Goal: Task Accomplishment & Management: Complete application form

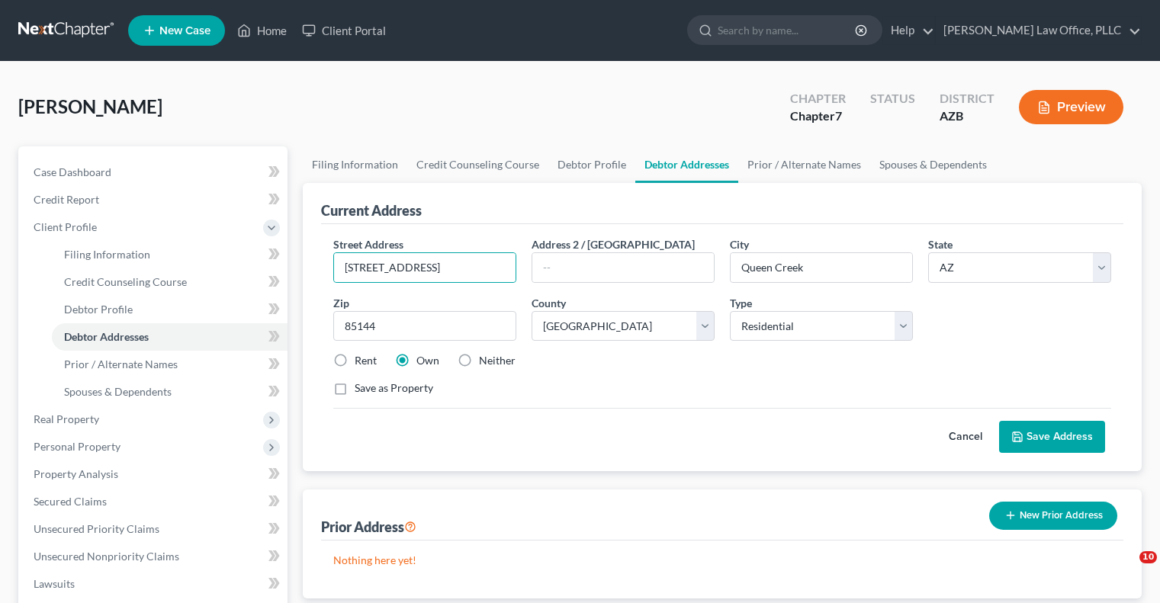
select select "3"
select select "11"
select select "0"
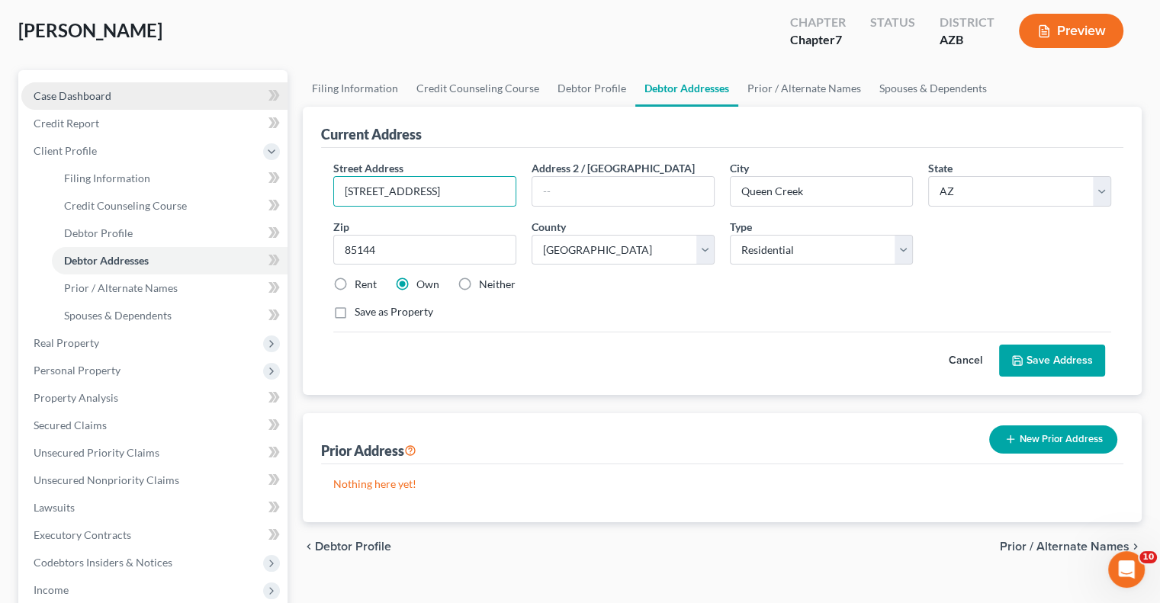
click at [113, 97] on link "Case Dashboard" at bounding box center [154, 95] width 266 height 27
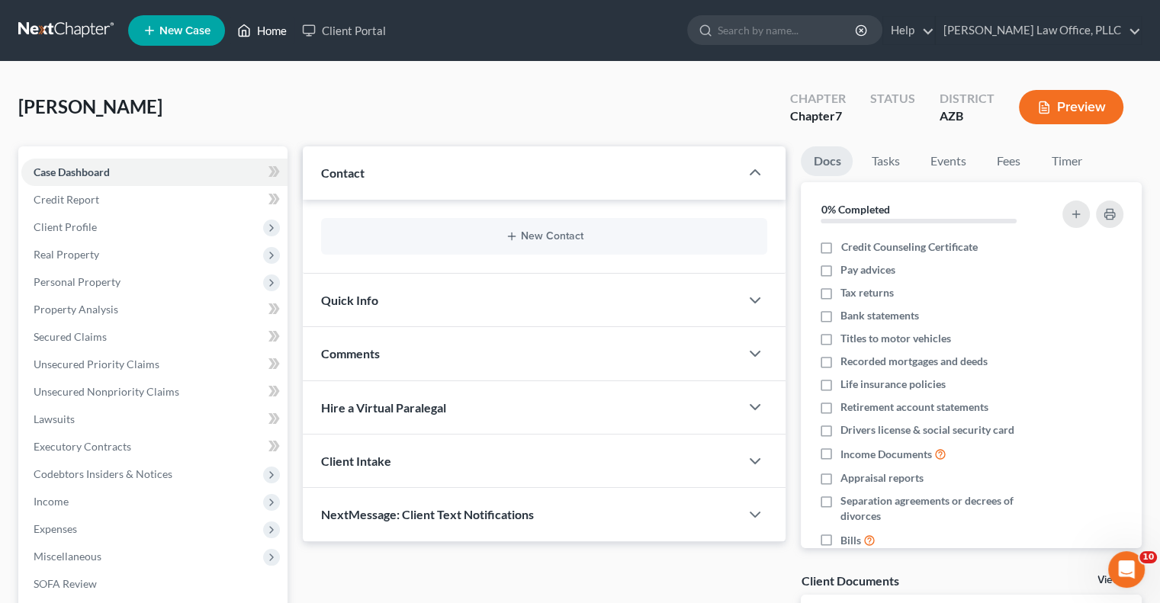
click at [268, 30] on link "Home" at bounding box center [262, 30] width 65 height 27
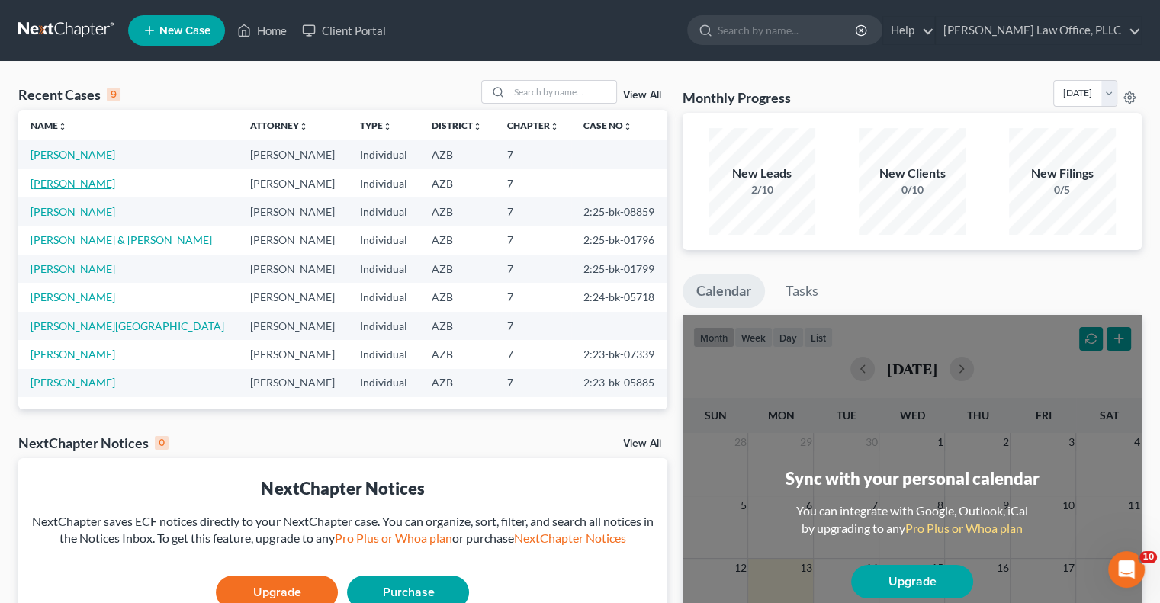
click at [88, 188] on link "[PERSON_NAME]" at bounding box center [73, 183] width 85 height 13
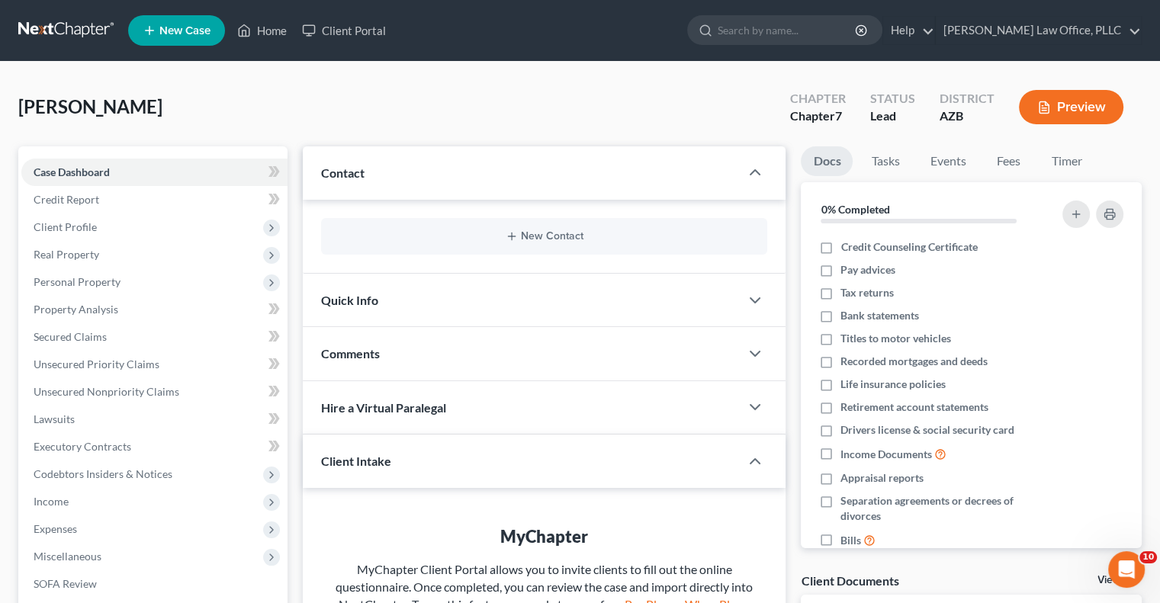
click at [293, 112] on div "[PERSON_NAME] Upgraded Chapter Chapter 7 Status Lead District [GEOGRAPHIC_DATA]…" at bounding box center [579, 113] width 1123 height 66
click at [113, 229] on span "Client Profile" at bounding box center [154, 227] width 266 height 27
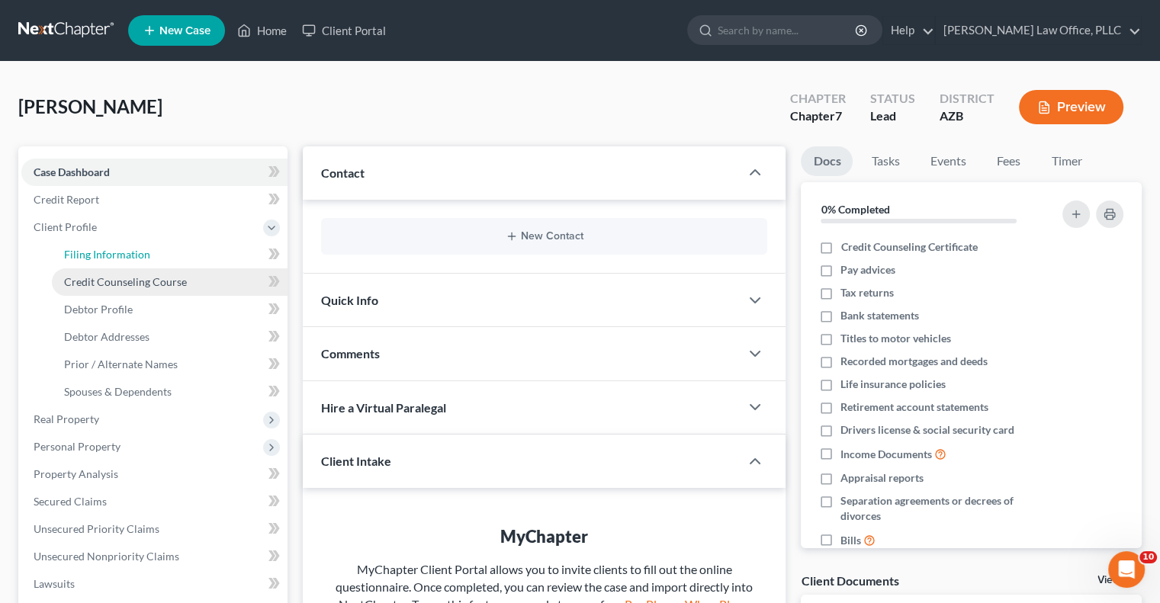
drag, startPoint x: 137, startPoint y: 255, endPoint x: 214, endPoint y: 294, distance: 86.6
click at [137, 255] on span "Filing Information" at bounding box center [107, 254] width 86 height 13
select select "1"
select select "0"
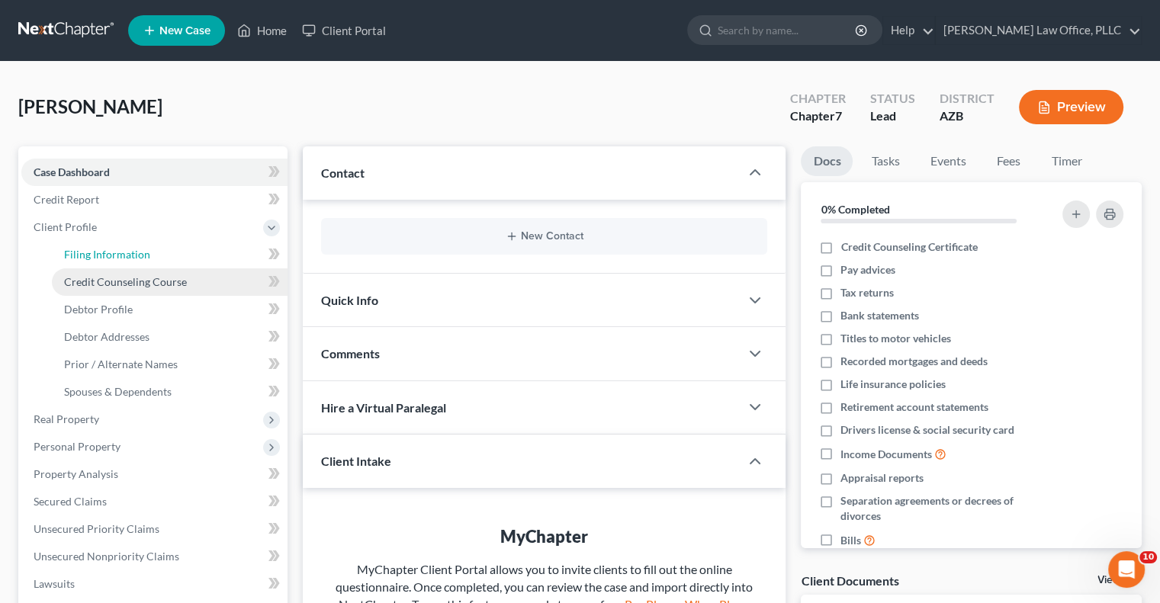
select select "4"
select select "0"
select select "3"
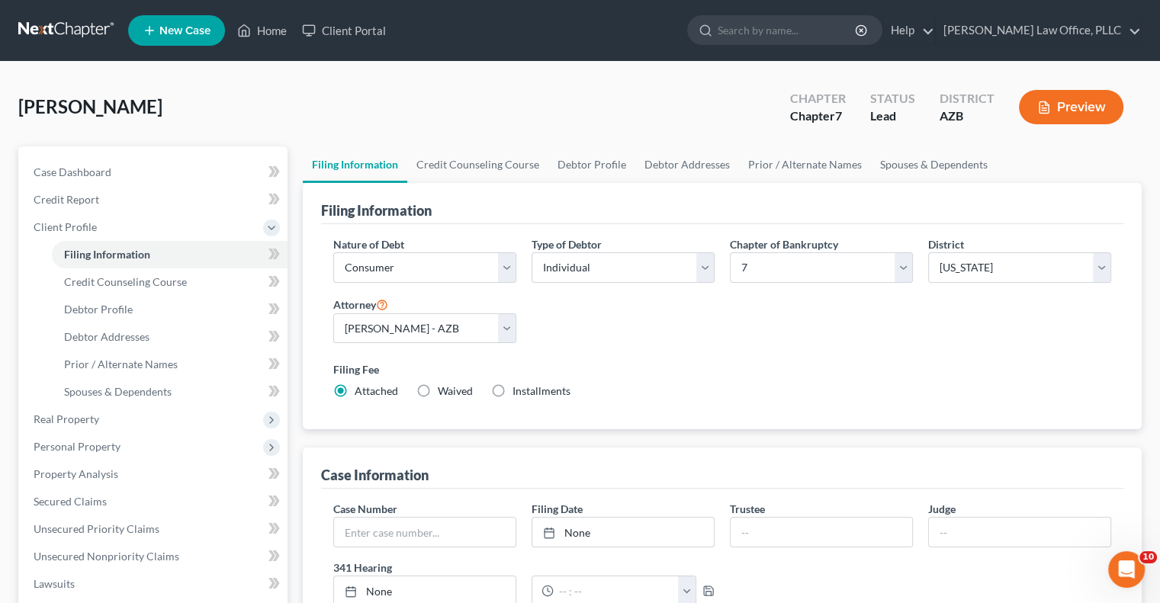
click at [580, 101] on div "[PERSON_NAME] Upgraded Chapter Chapter 7 Status Lead District [GEOGRAPHIC_DATA]…" at bounding box center [579, 113] width 1123 height 66
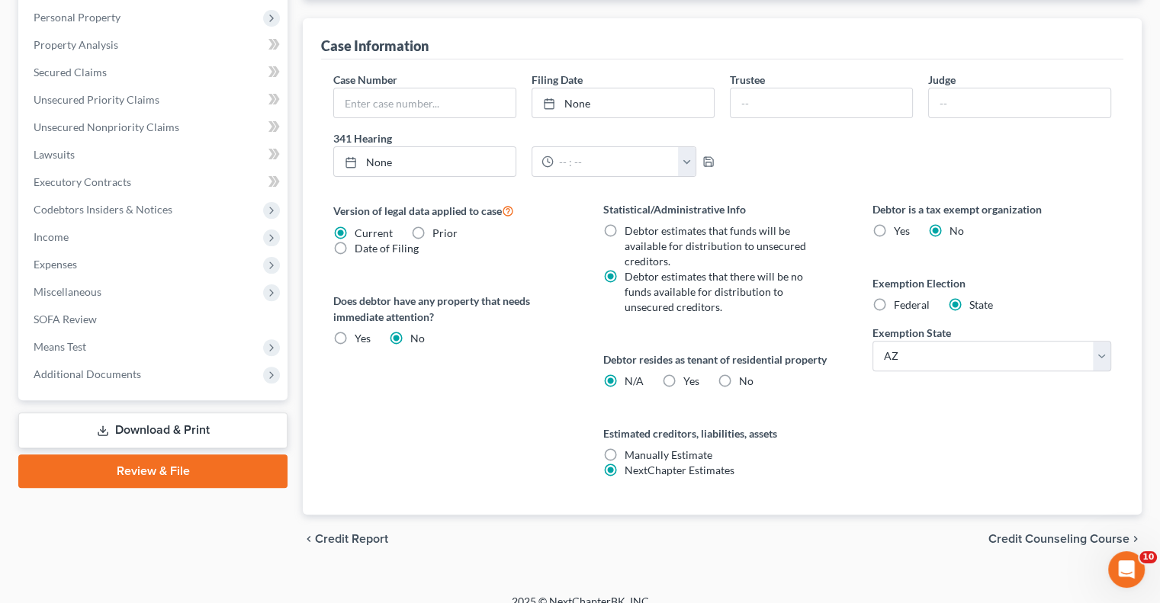
scroll to position [445, 0]
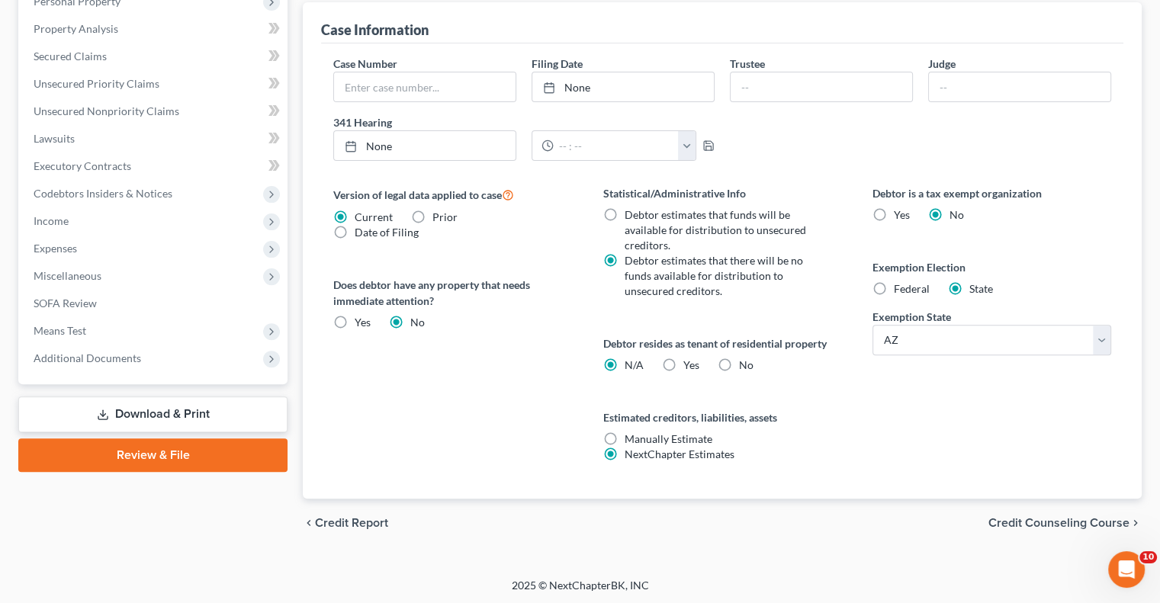
click at [739, 365] on label "No" at bounding box center [746, 365] width 14 height 15
click at [745, 365] on input "No" at bounding box center [750, 363] width 10 height 10
radio input "true"
radio input "false"
click at [1037, 517] on span "Credit Counseling Course" at bounding box center [1058, 523] width 141 height 12
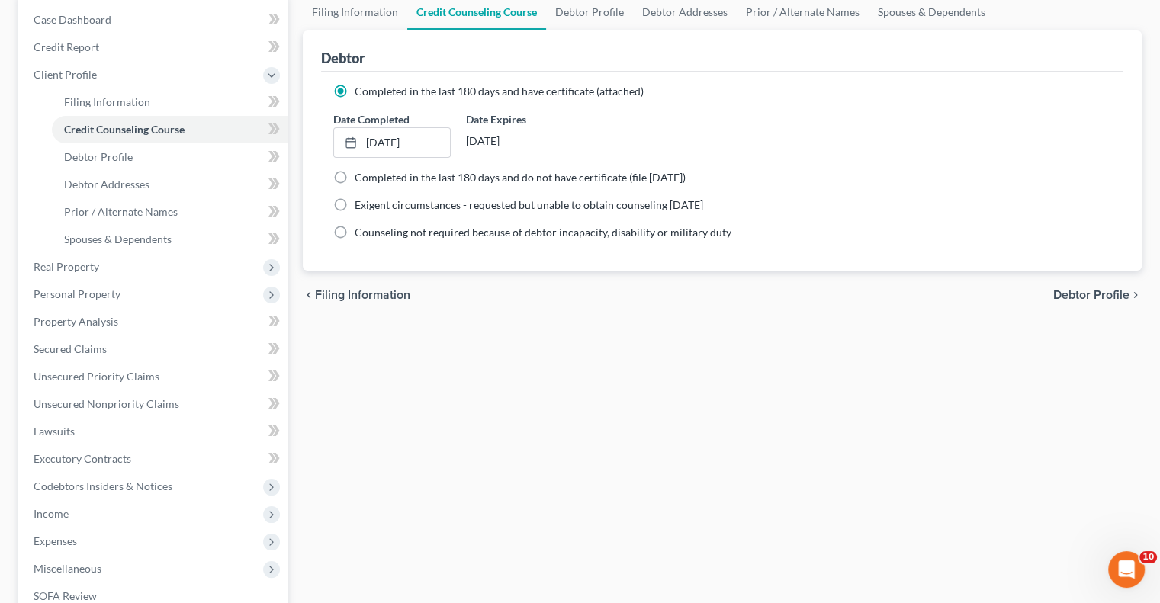
click at [1068, 296] on span "Debtor Profile" at bounding box center [1091, 295] width 76 height 12
select select "0"
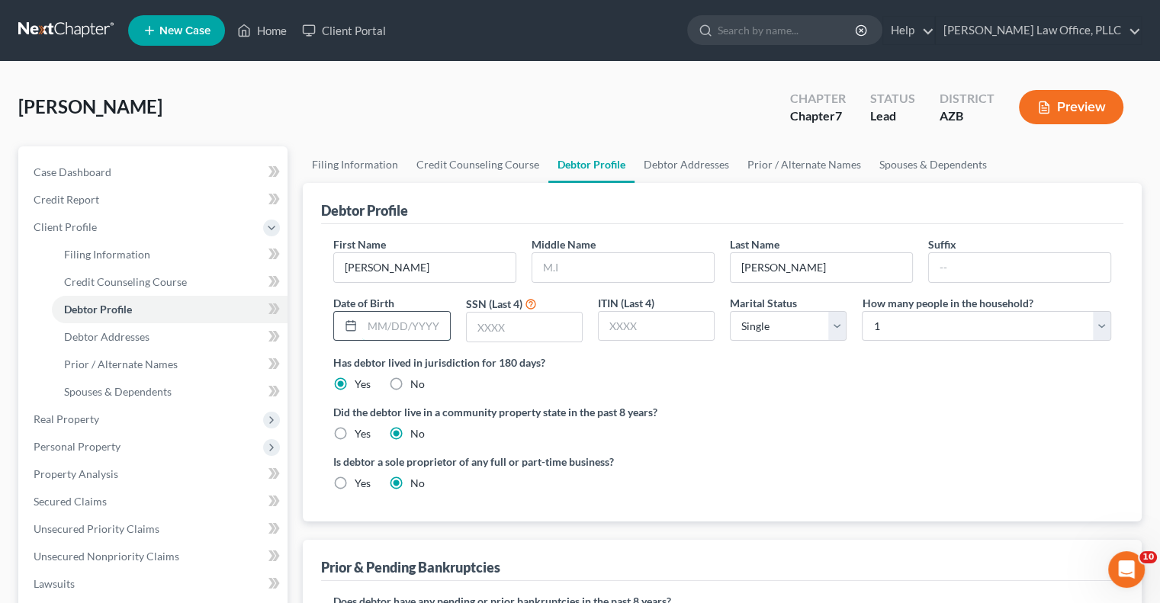
click at [417, 329] on input "text" at bounding box center [405, 326] width 87 height 29
type input "[DATE]"
type input "3301"
click at [355, 433] on label "Yes" at bounding box center [363, 433] width 16 height 15
click at [361, 433] on input "Yes" at bounding box center [366, 431] width 10 height 10
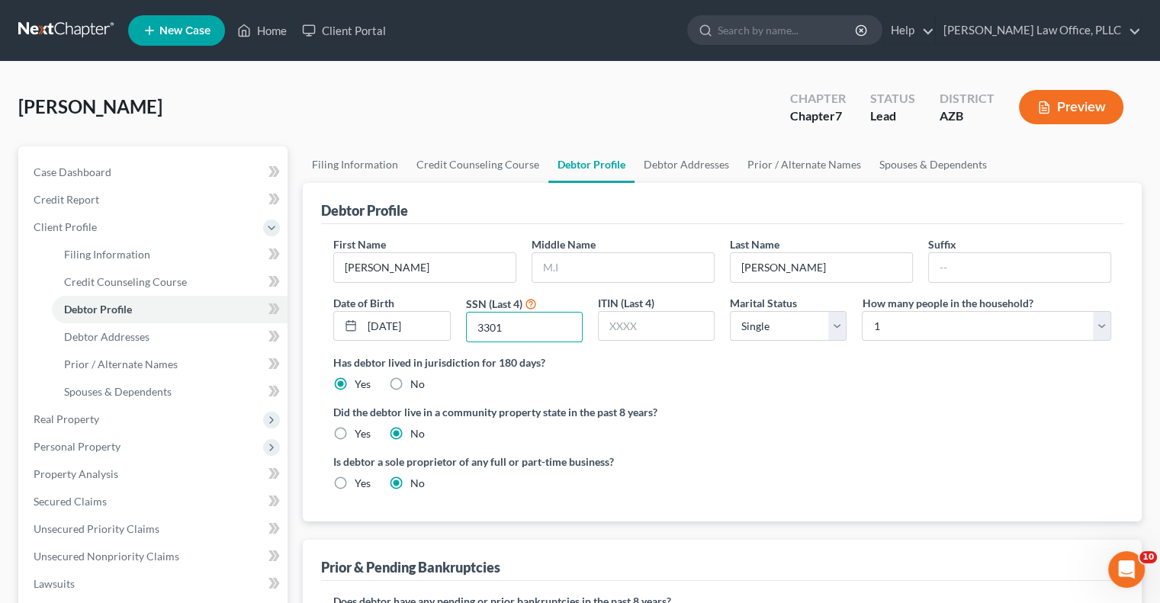
radio input "true"
radio input "false"
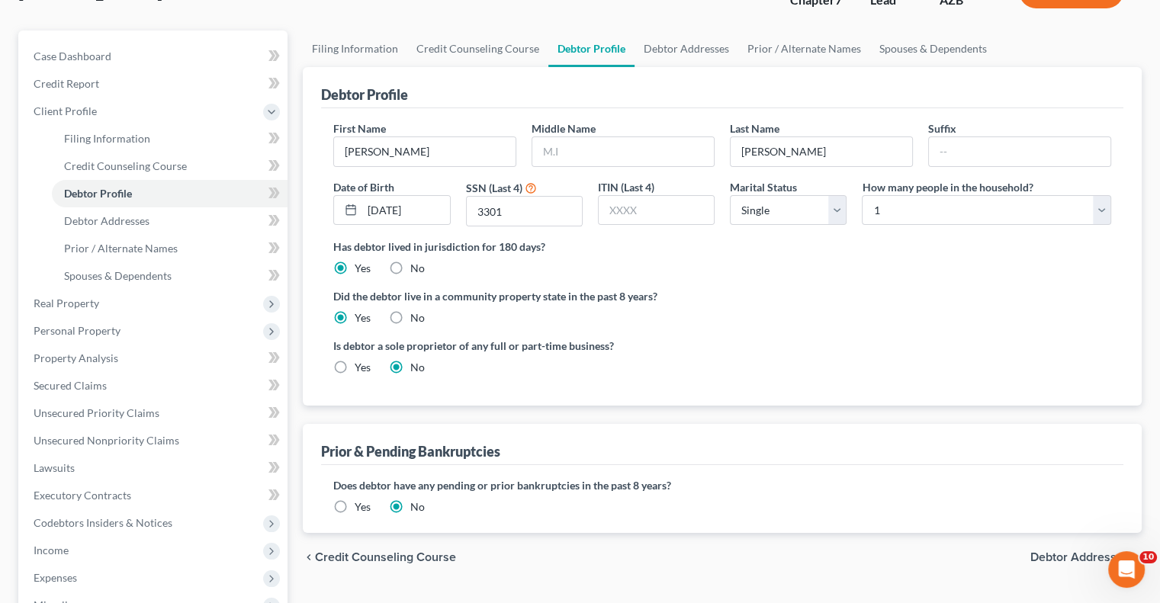
scroll to position [153, 0]
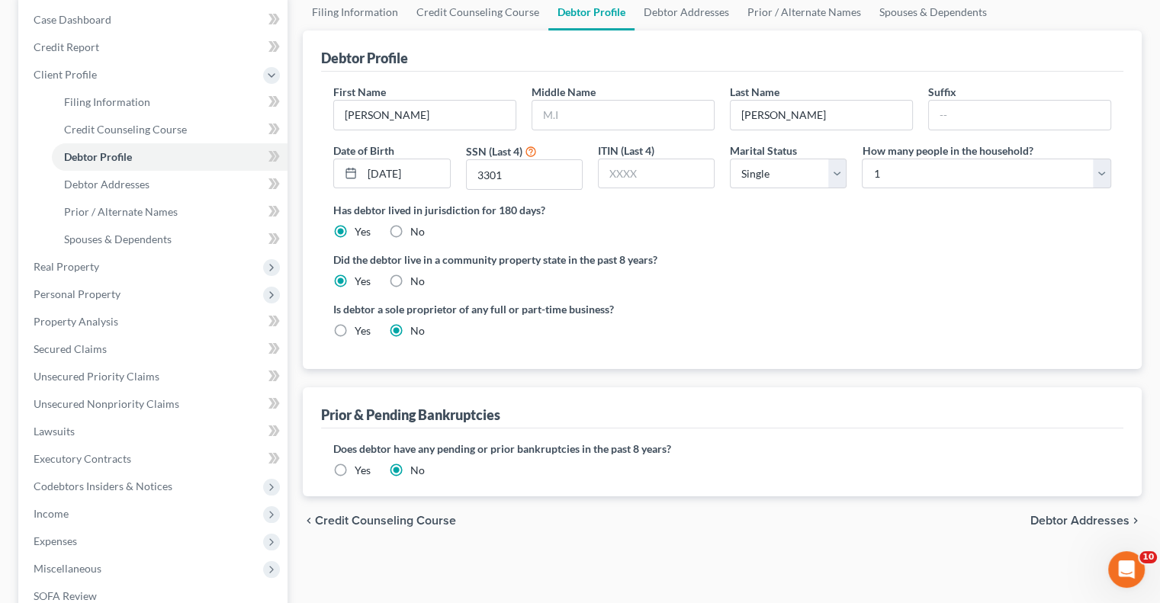
click at [1048, 516] on span "Debtor Addresses" at bounding box center [1079, 521] width 99 height 12
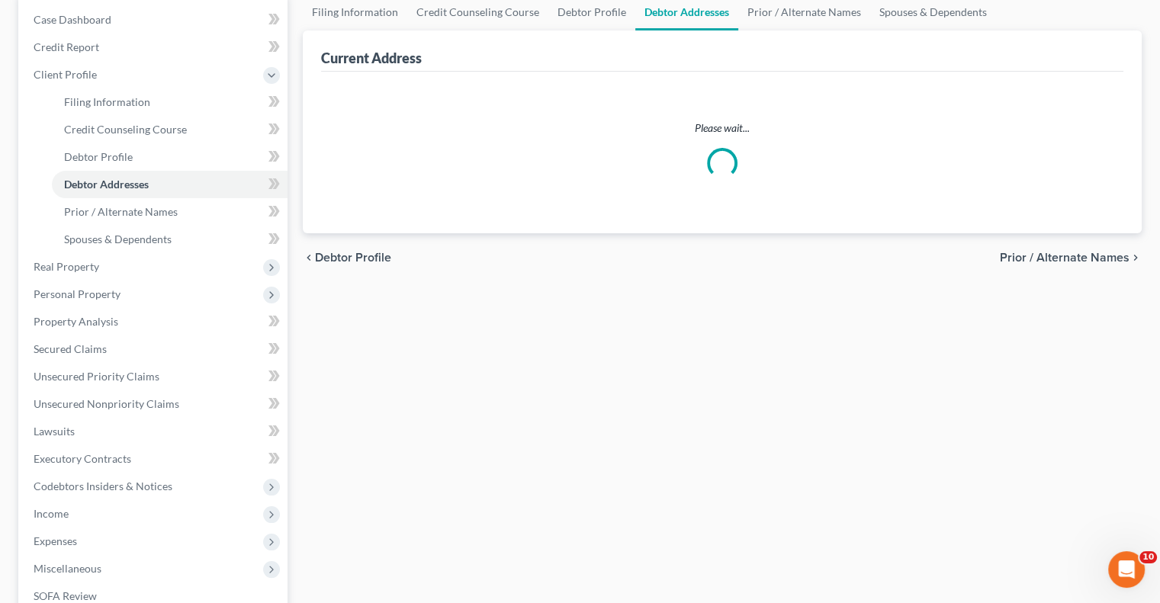
scroll to position [28, 0]
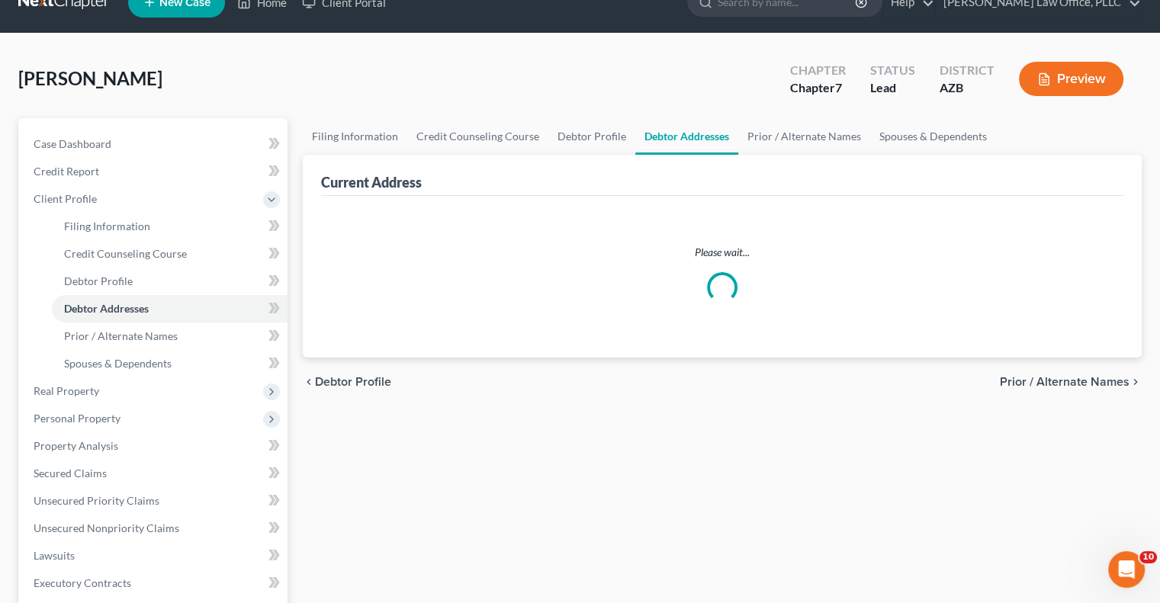
select select "0"
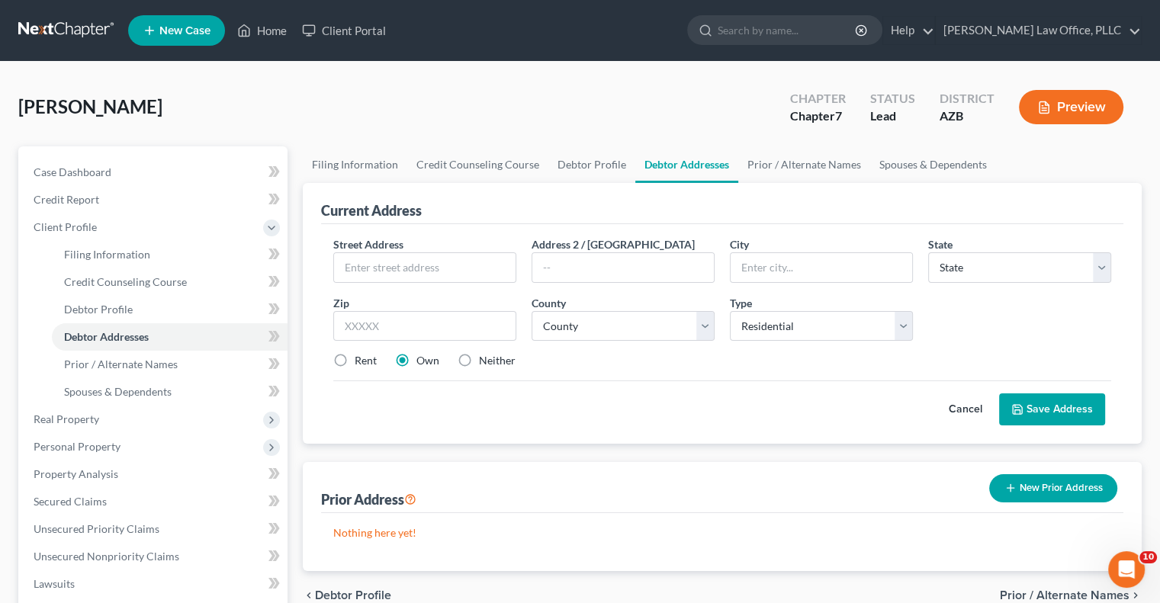
scroll to position [0, 0]
click at [403, 270] on input "text" at bounding box center [425, 267] width 182 height 29
click at [410, 268] on input "text" at bounding box center [425, 267] width 182 height 29
click at [638, 213] on div "Current Address" at bounding box center [722, 203] width 802 height 41
click at [378, 268] on input "text" at bounding box center [425, 267] width 182 height 29
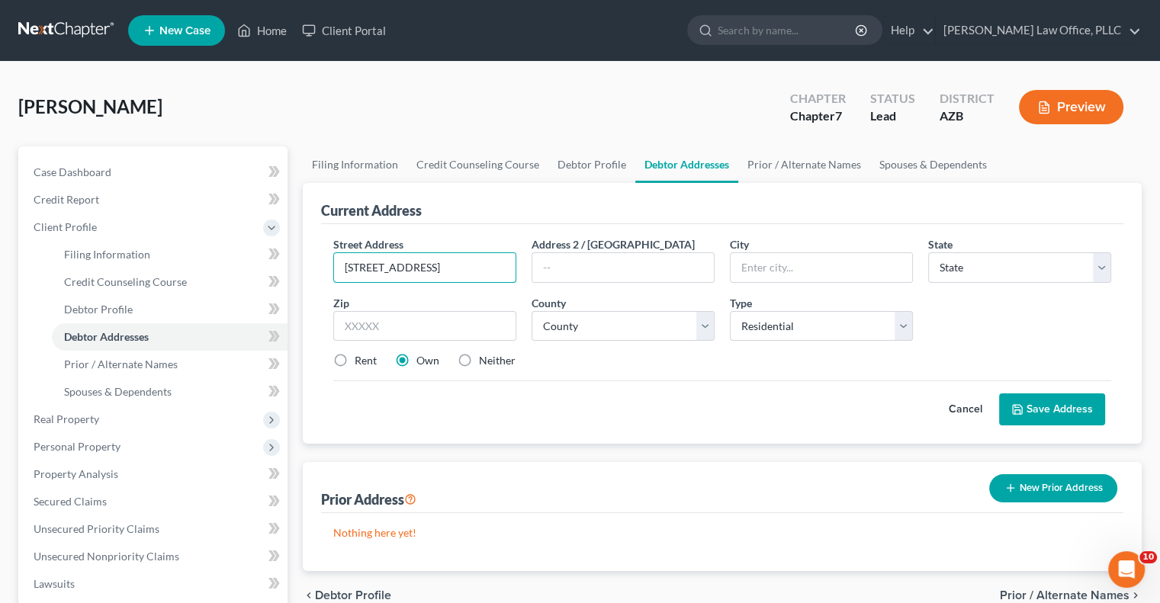
type input "[STREET_ADDRESS]"
type input "R"
type input "t"
type input "Tonto Basin"
click at [943, 260] on select "State [US_STATE] AK AR AZ CA CO CT DE DC [GEOGRAPHIC_DATA] [GEOGRAPHIC_DATA] GU…" at bounding box center [1019, 267] width 183 height 31
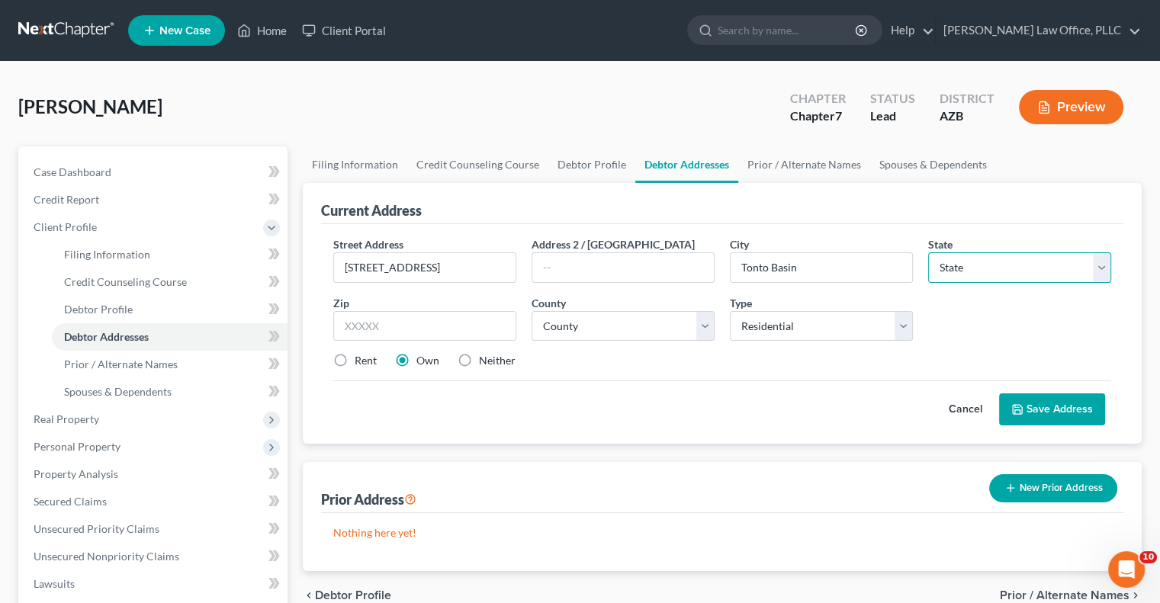
select select "3"
click at [928, 252] on select "State [US_STATE] AK AR AZ CA CO CT DE DC [GEOGRAPHIC_DATA] [GEOGRAPHIC_DATA] GU…" at bounding box center [1019, 267] width 183 height 31
click at [460, 323] on input "text" at bounding box center [424, 326] width 183 height 31
type input "85553"
click at [633, 322] on select "County [GEOGRAPHIC_DATA] [GEOGRAPHIC_DATA] [GEOGRAPHIC_DATA] [GEOGRAPHIC_DATA] …" at bounding box center [623, 326] width 183 height 31
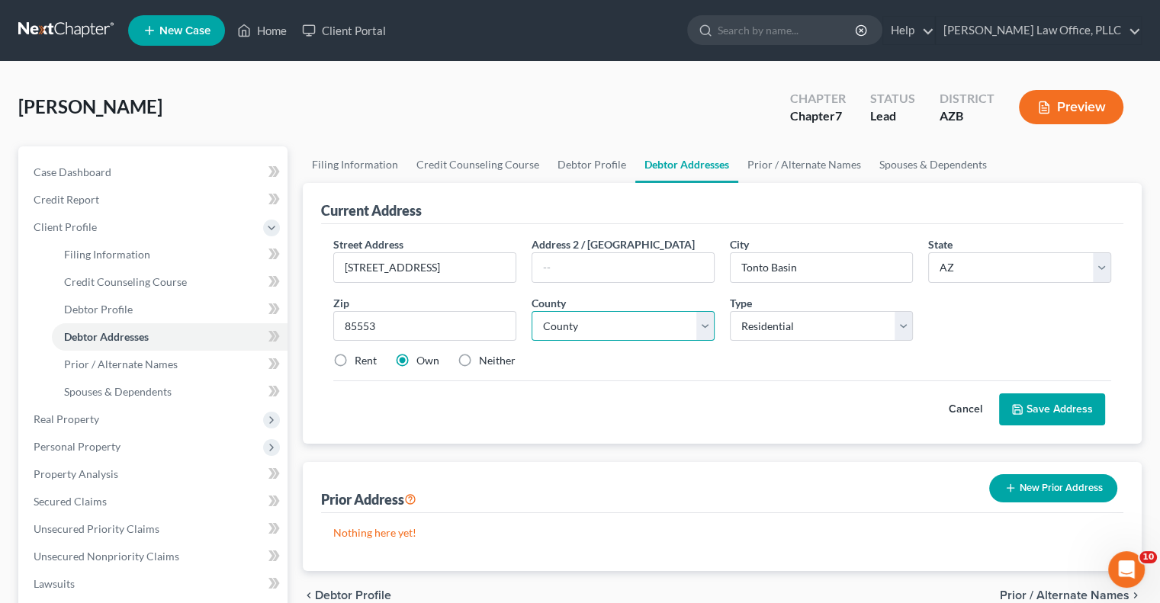
select select "3"
click at [532, 311] on select "County [GEOGRAPHIC_DATA] [GEOGRAPHIC_DATA] [GEOGRAPHIC_DATA] [GEOGRAPHIC_DATA] …" at bounding box center [623, 326] width 183 height 31
click at [1031, 408] on button "Save Address" at bounding box center [1052, 410] width 106 height 32
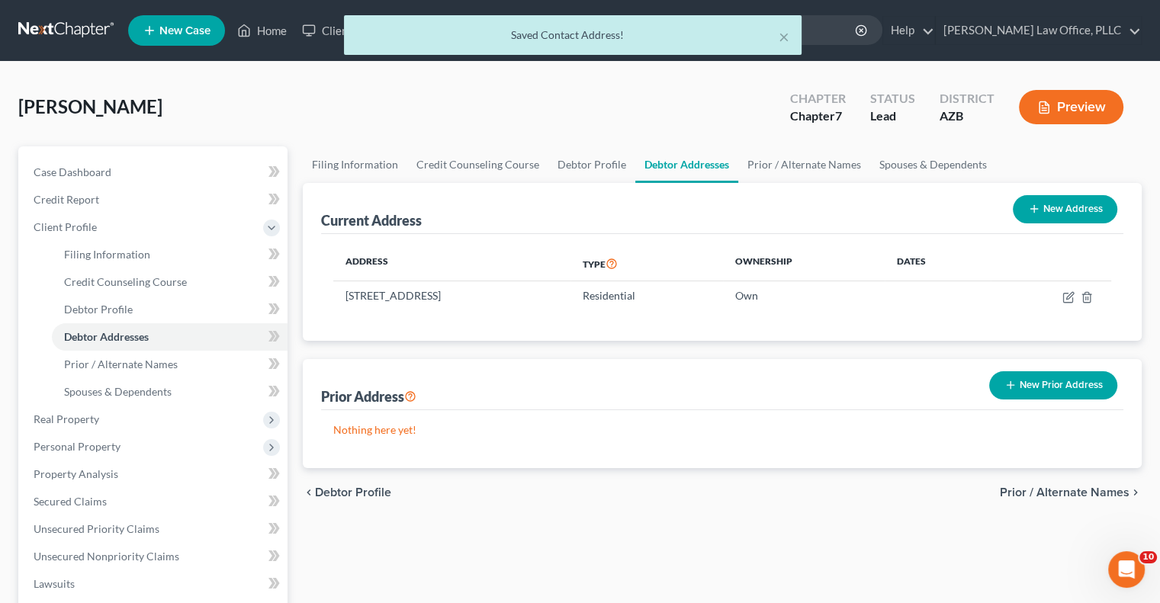
click at [1043, 210] on button "New Address" at bounding box center [1065, 209] width 104 height 28
select select "0"
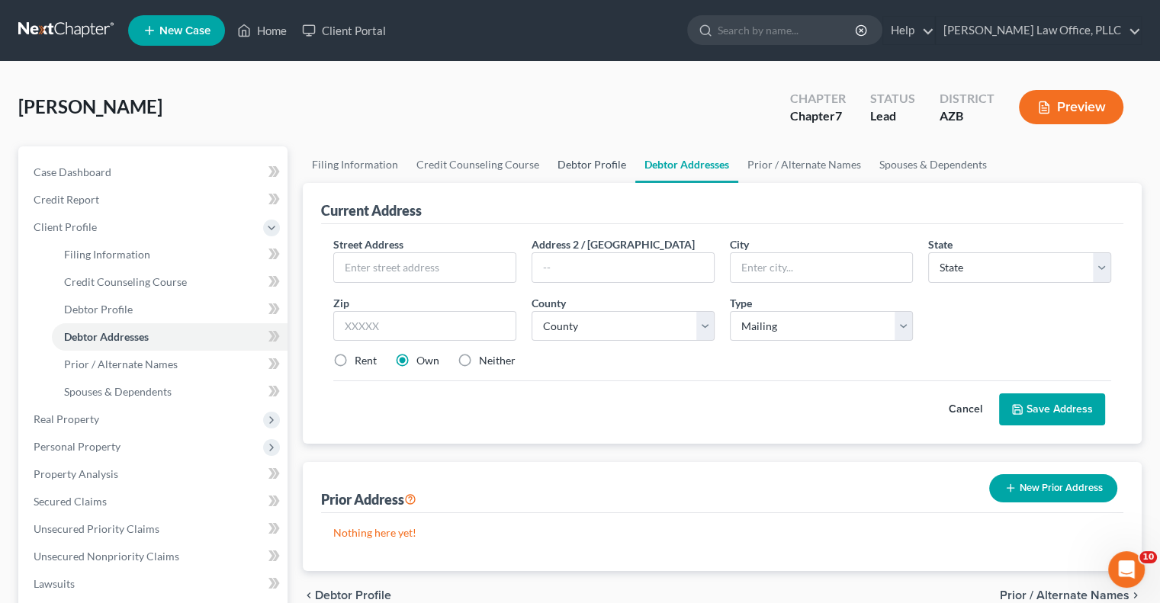
click at [577, 165] on link "Debtor Profile" at bounding box center [591, 164] width 87 height 37
select select "0"
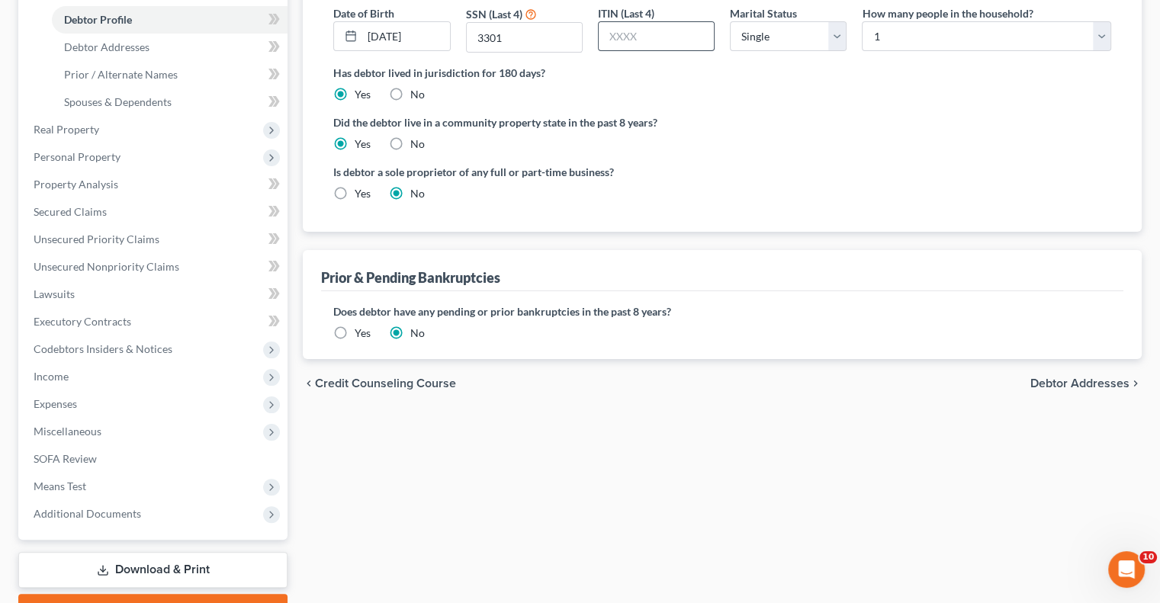
scroll to position [305, 0]
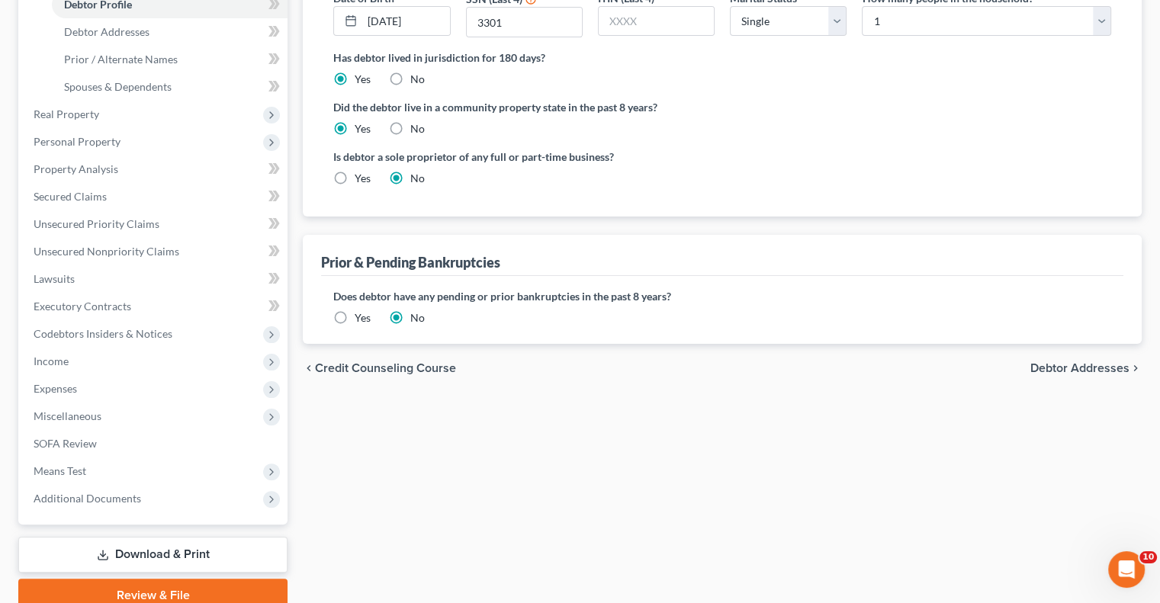
click at [1046, 368] on span "Debtor Addresses" at bounding box center [1079, 368] width 99 height 12
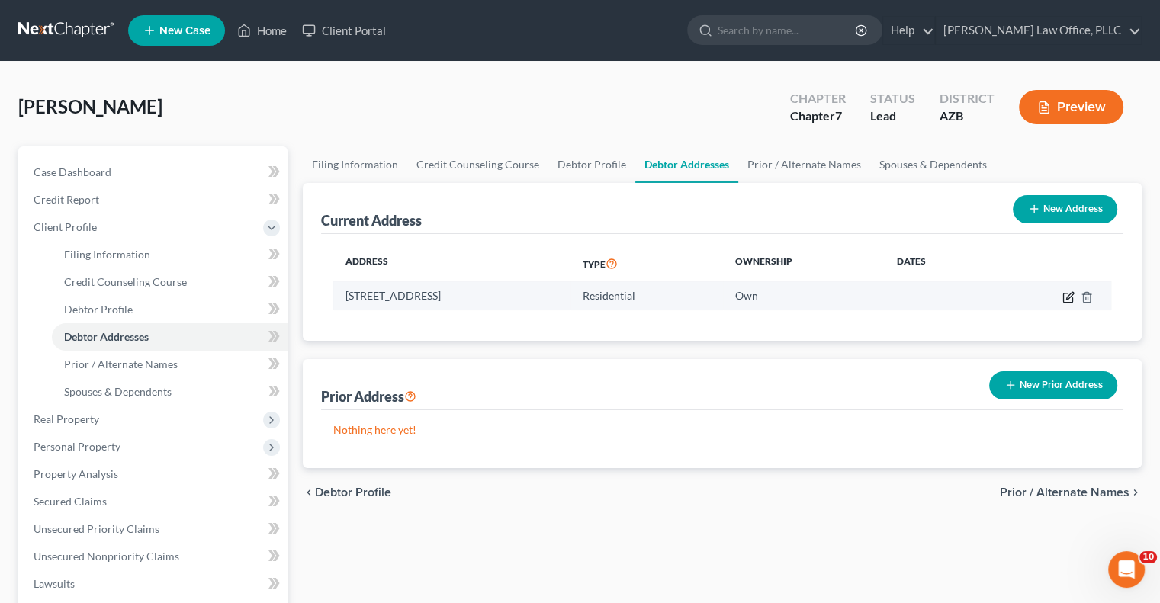
click at [1066, 298] on icon "button" at bounding box center [1069, 295] width 7 height 7
select select "3"
select select "0"
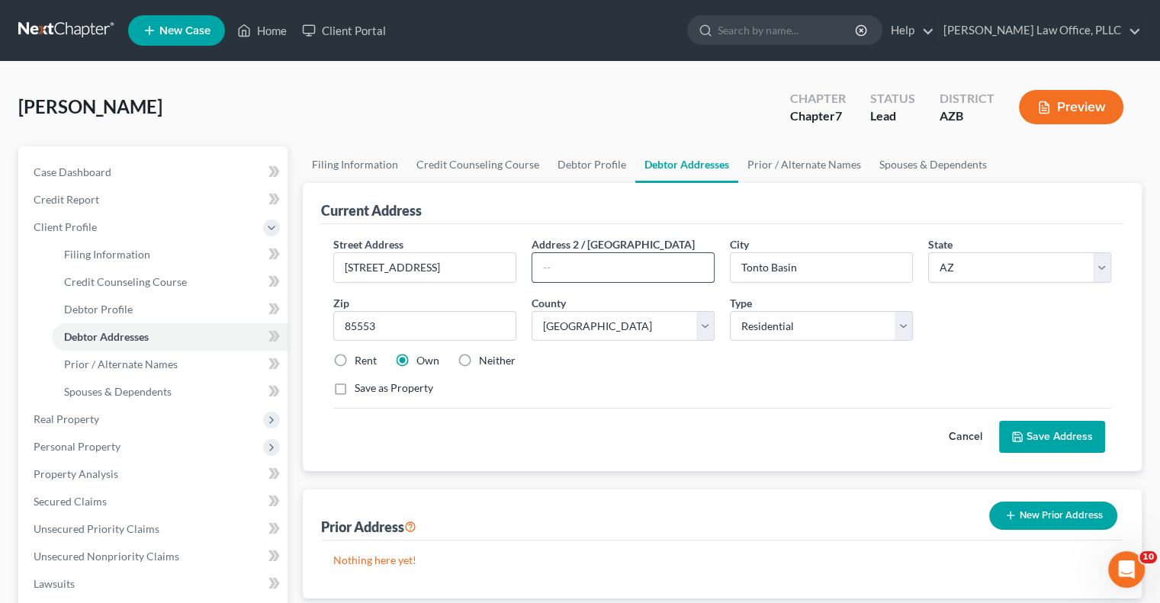
click at [609, 271] on input "text" at bounding box center [623, 267] width 182 height 29
type input "P.O. Box 174"
click at [1065, 435] on button "Save Address" at bounding box center [1052, 437] width 106 height 32
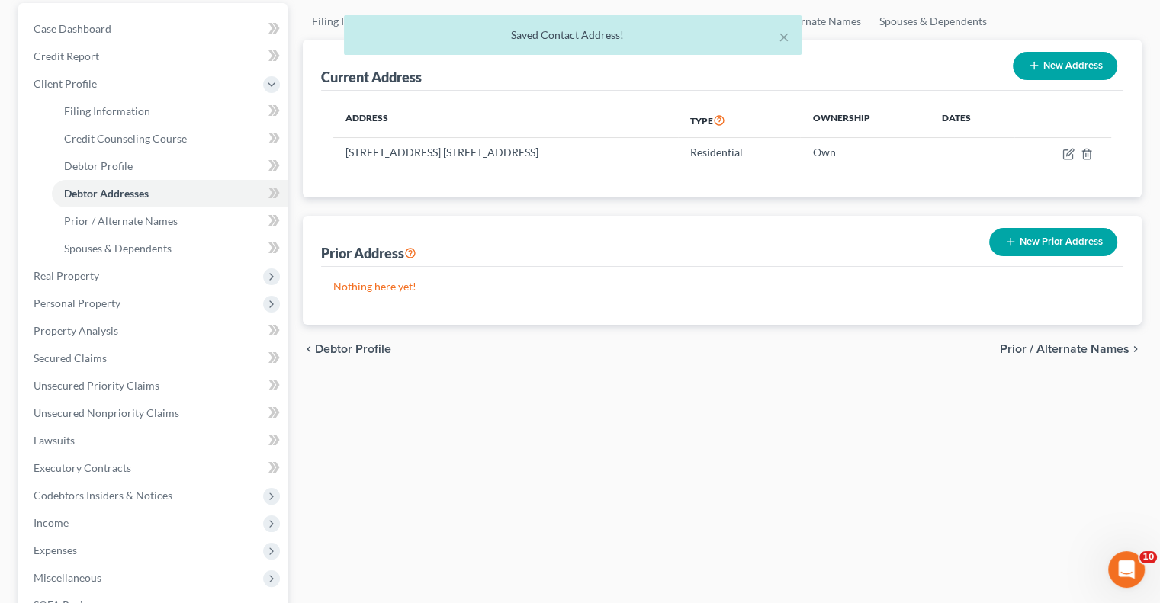
scroll to position [142, 0]
click at [1029, 350] on span "Prior / Alternate Names" at bounding box center [1065, 351] width 130 height 12
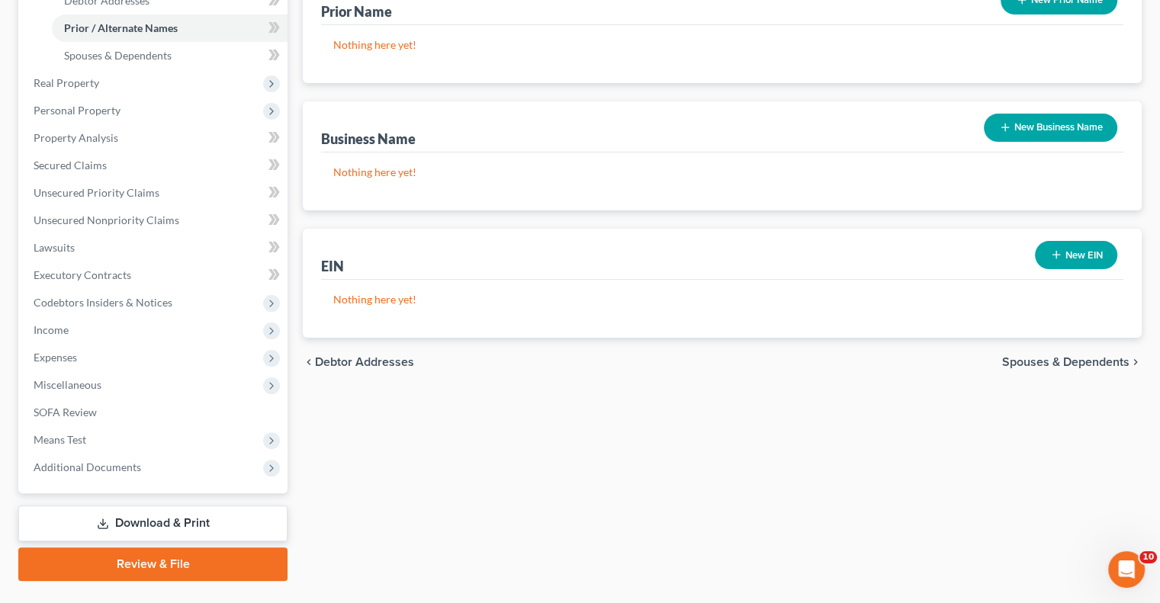
scroll to position [371, 0]
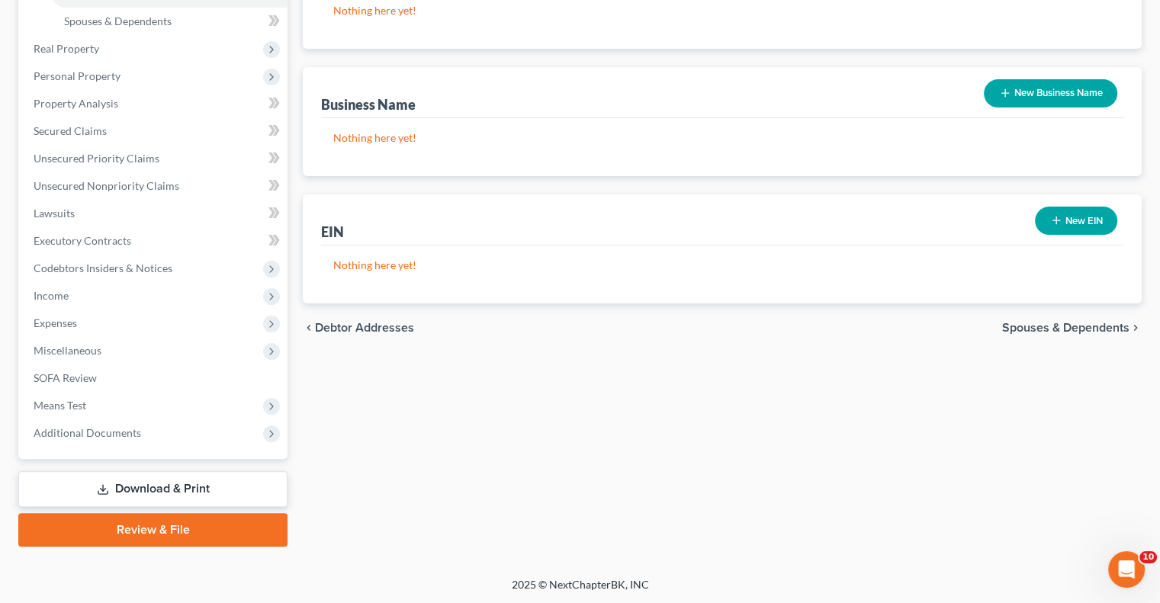
click at [185, 522] on link "Review & File" at bounding box center [152, 530] width 269 height 34
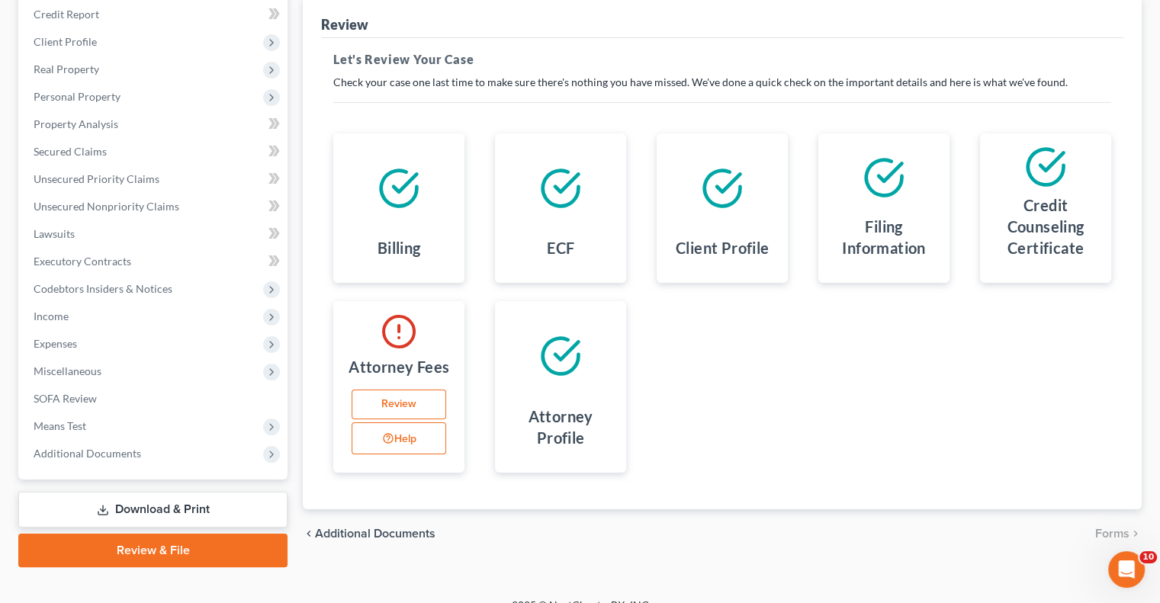
scroll to position [206, 0]
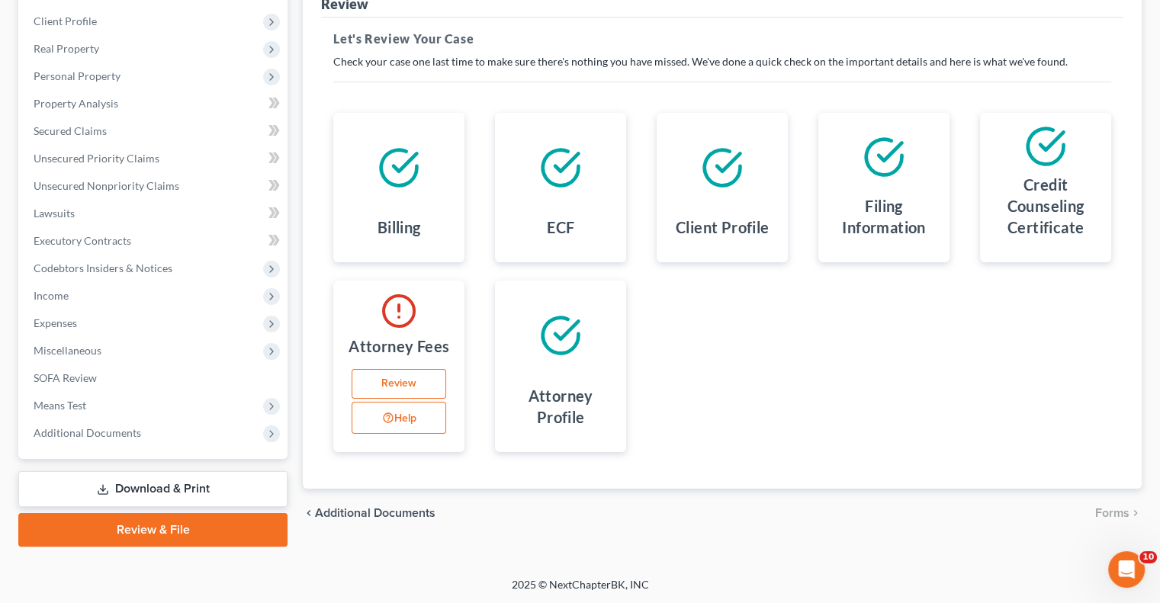
click at [395, 387] on link "Review" at bounding box center [399, 384] width 95 height 31
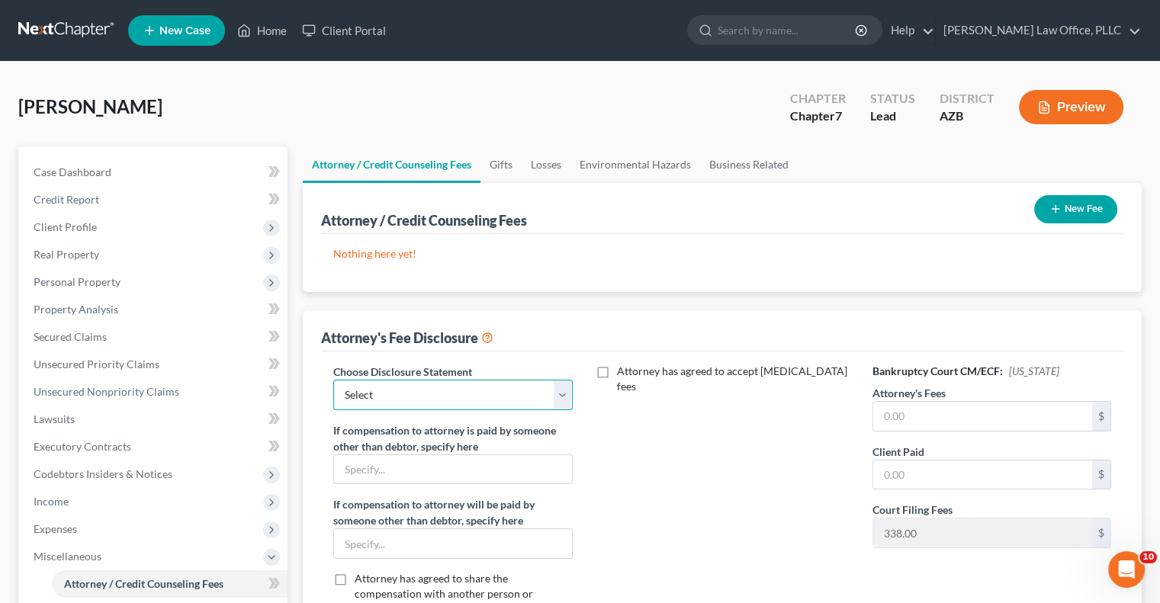
click at [463, 384] on select "Select Disclosure" at bounding box center [452, 395] width 239 height 31
select select "0"
click at [333, 380] on select "Select Disclosure" at bounding box center [452, 395] width 239 height 31
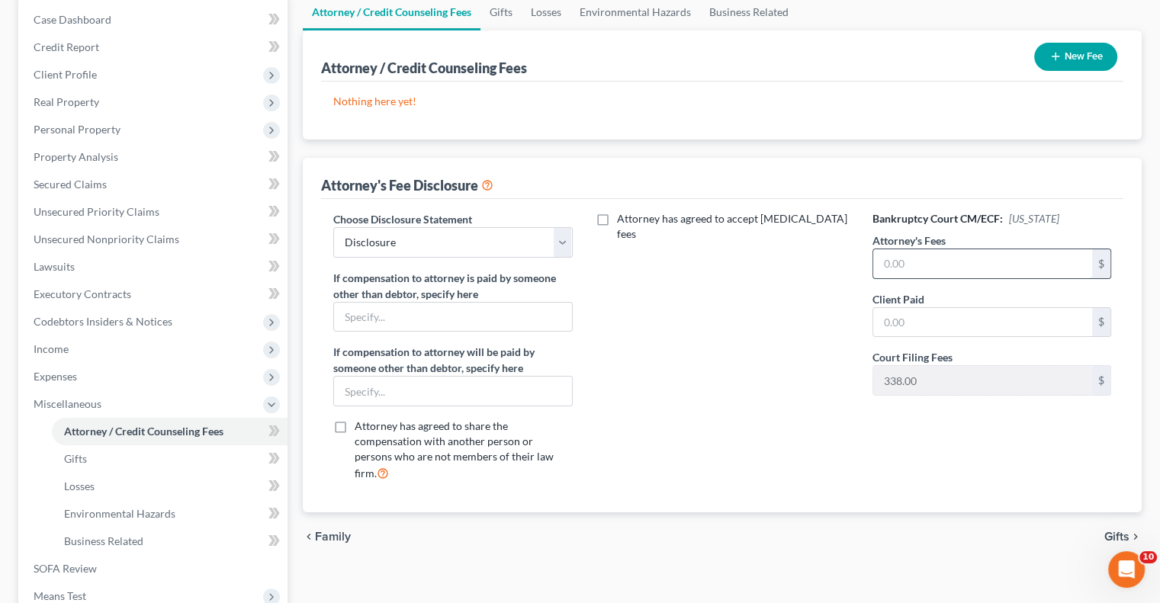
click at [933, 261] on input "text" at bounding box center [982, 263] width 219 height 29
type input "1,599.00"
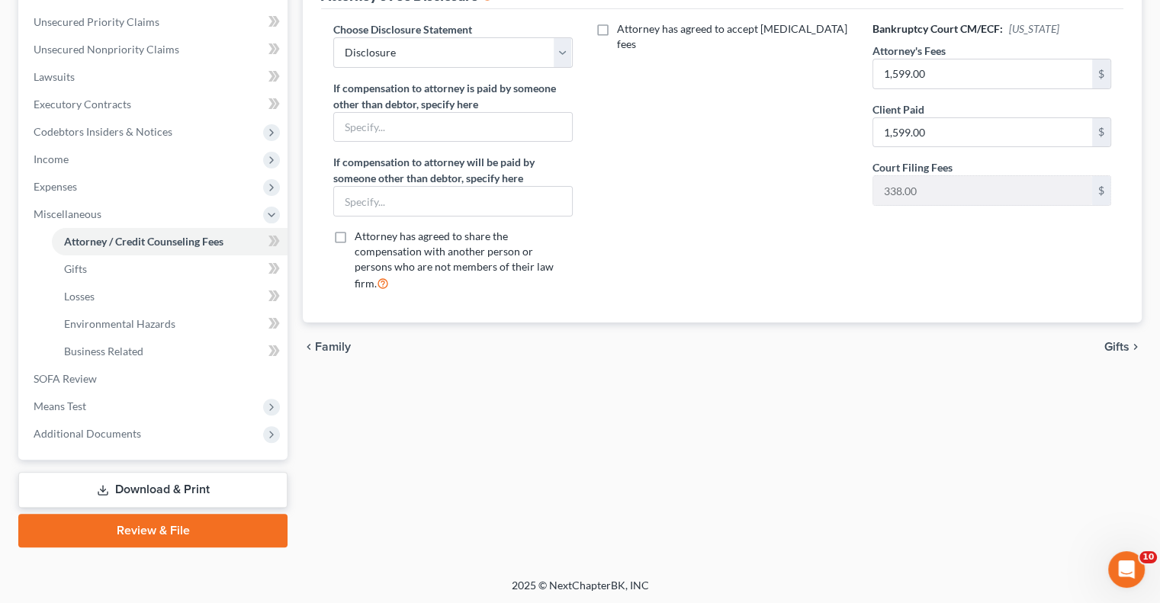
scroll to position [343, 0]
click at [1111, 340] on span "Gifts" at bounding box center [1116, 346] width 25 height 12
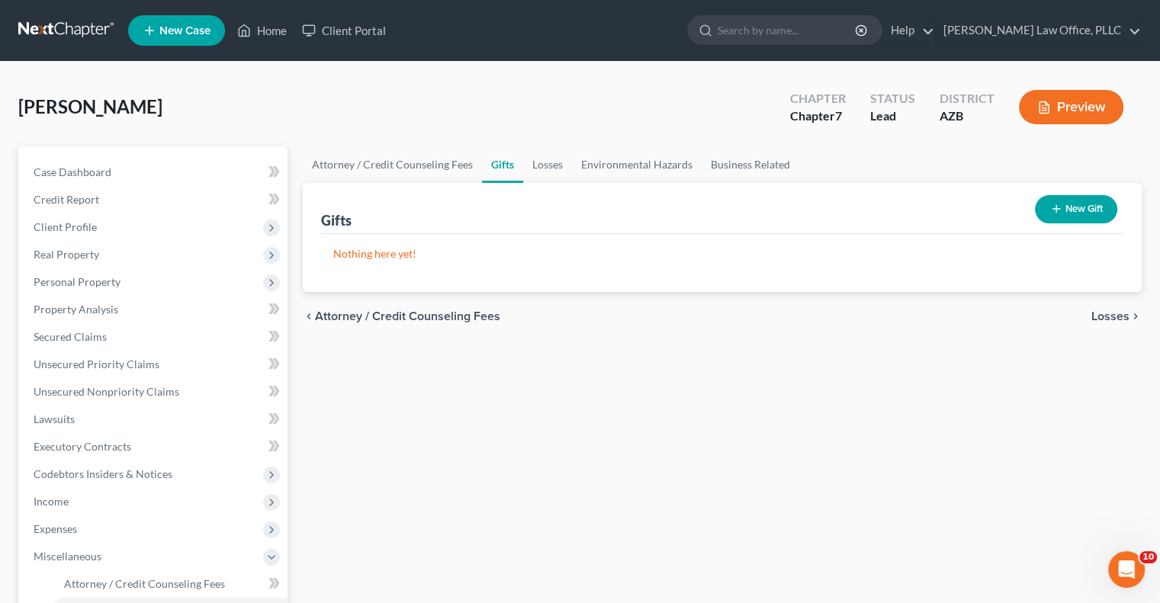
click at [1105, 314] on span "Losses" at bounding box center [1110, 316] width 38 height 12
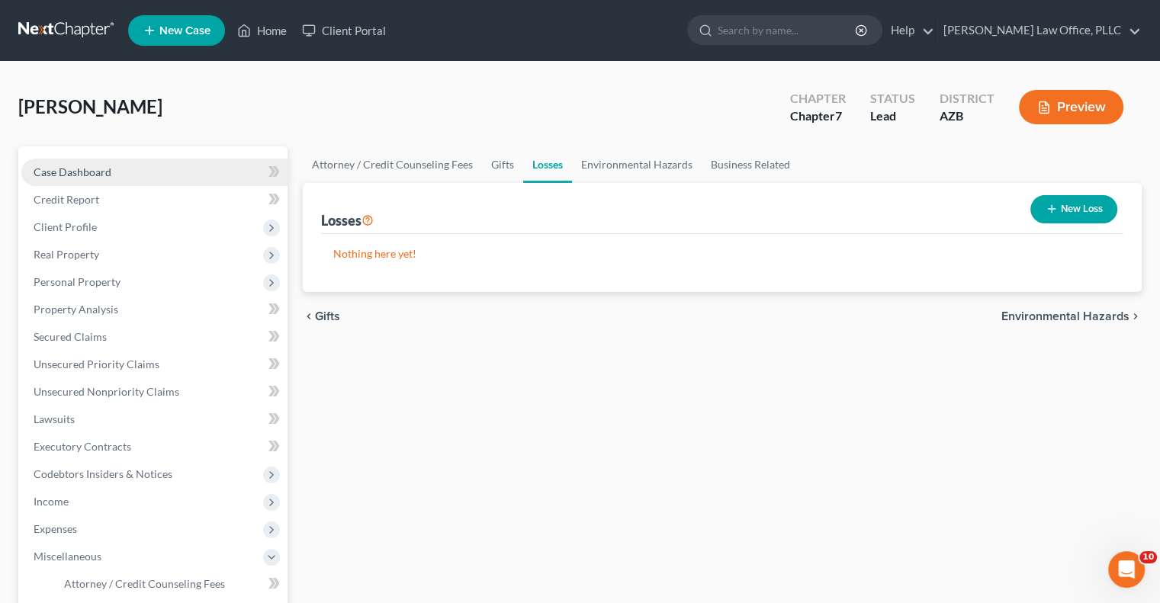
click at [85, 174] on span "Case Dashboard" at bounding box center [73, 171] width 78 height 13
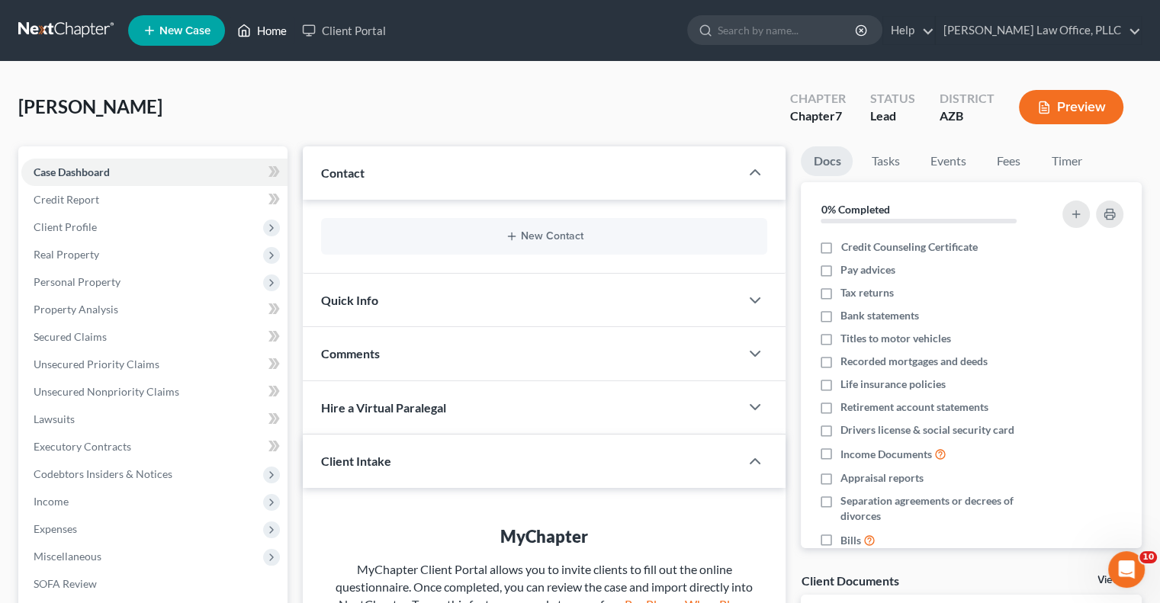
click at [275, 28] on link "Home" at bounding box center [262, 30] width 65 height 27
